Goal: Transaction & Acquisition: Purchase product/service

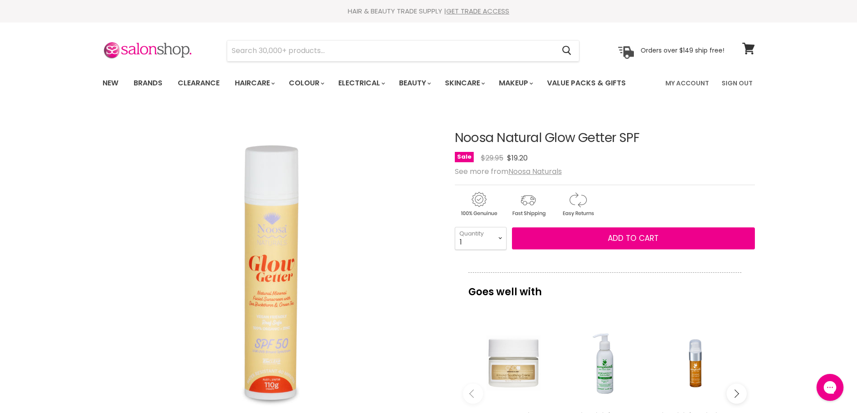
click at [109, 78] on link "New" at bounding box center [110, 83] width 29 height 19
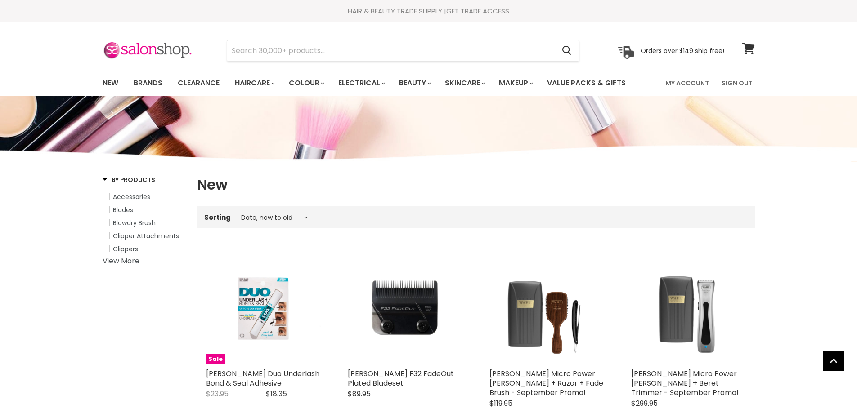
select select "created-descending"
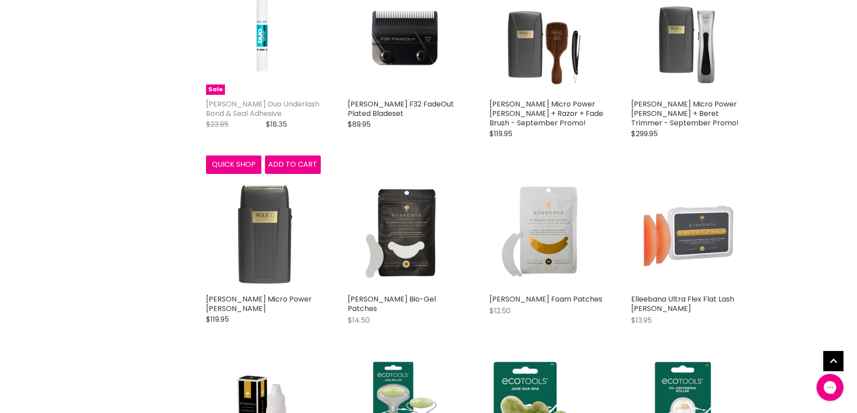
click at [250, 105] on link "Ardell Duo Underlash Bond & Seal Adhesive" at bounding box center [262, 109] width 113 height 20
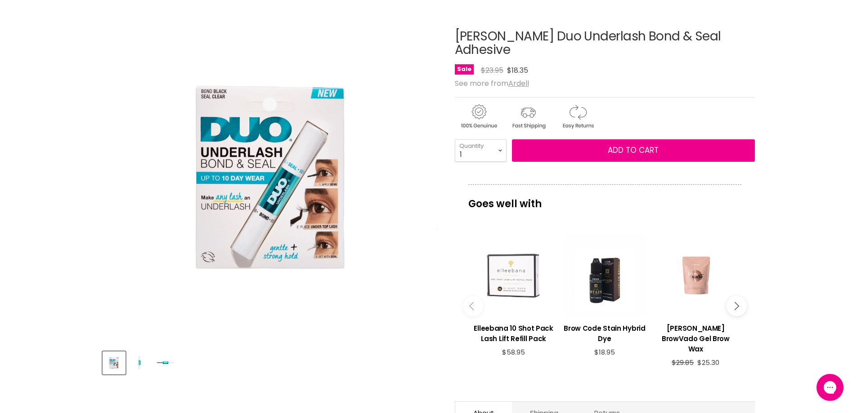
scroll to position [180, 0]
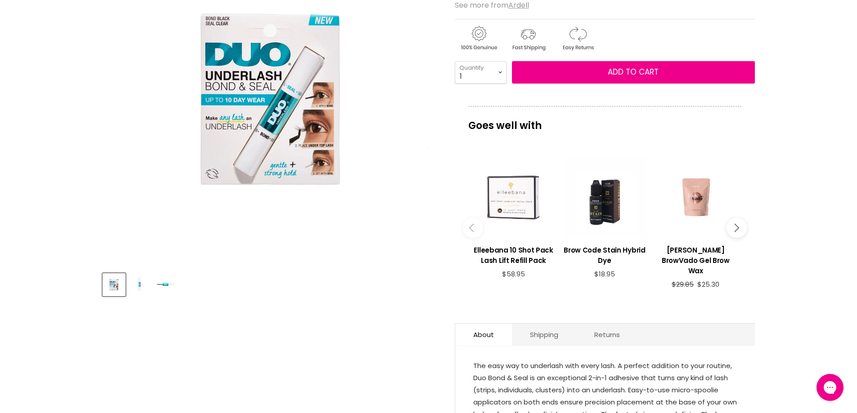
click at [162, 286] on img "Product thumbnails" at bounding box center [165, 284] width 21 height 21
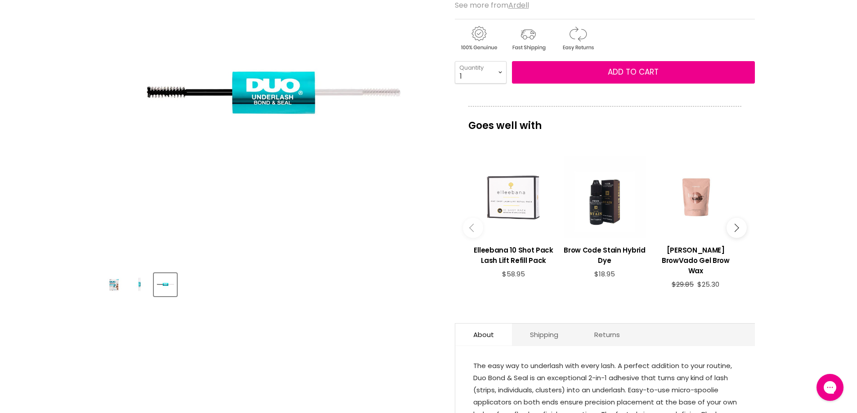
click at [140, 286] on img "Product thumbnails" at bounding box center [139, 284] width 21 height 21
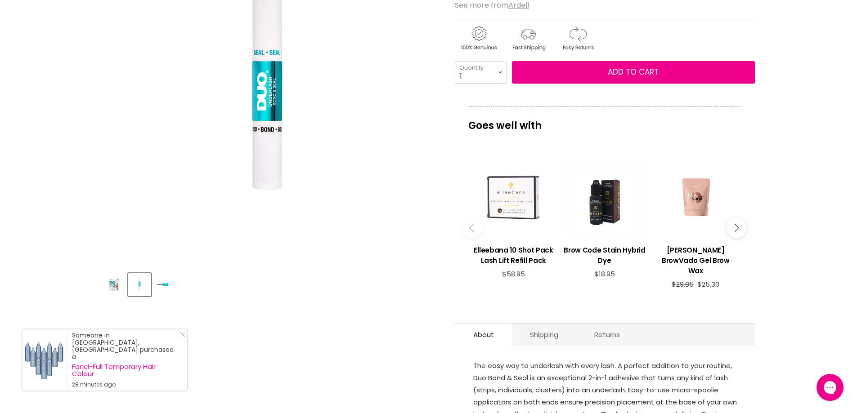
scroll to position [0, 0]
